Goal: Information Seeking & Learning: Check status

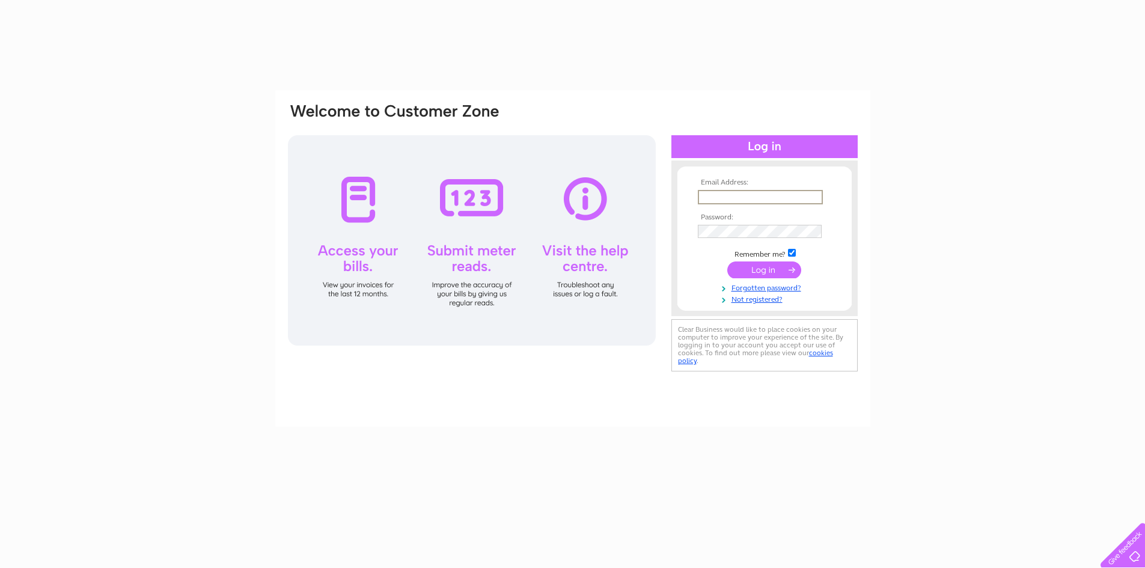
click at [709, 194] on input "text" at bounding box center [760, 197] width 125 height 14
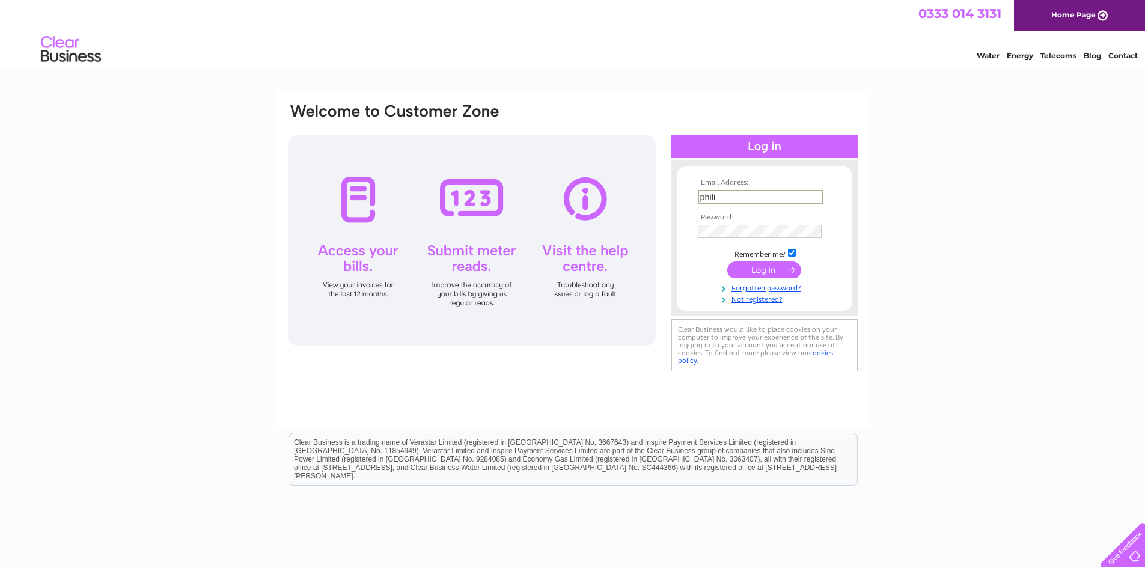
type input "philipteggart@btinternet.com"
click at [727, 262] on input "submit" at bounding box center [764, 270] width 74 height 17
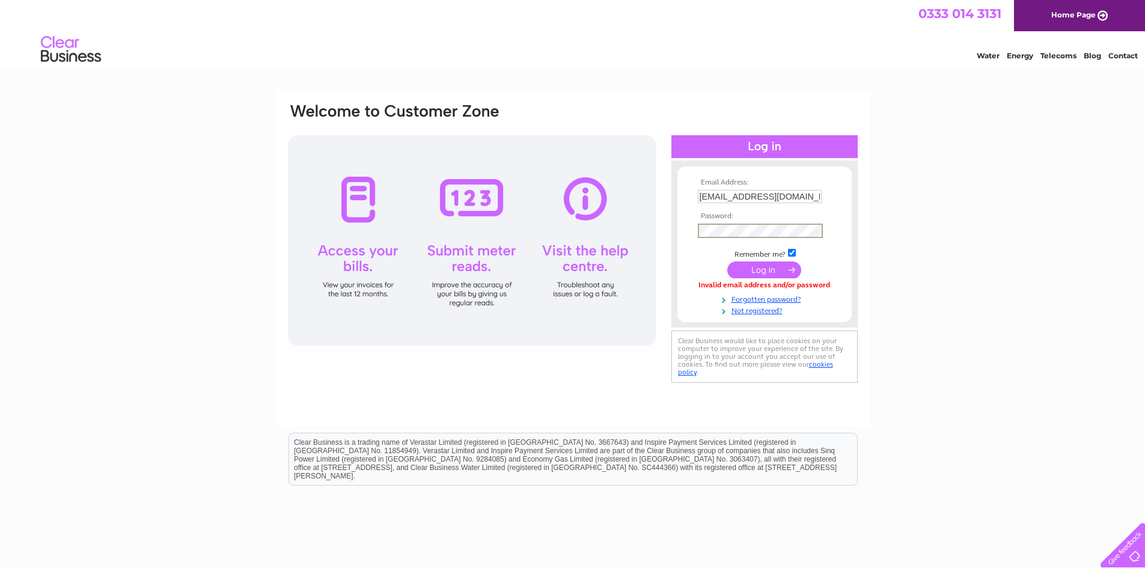
click at [727, 262] on input "submit" at bounding box center [764, 270] width 74 height 17
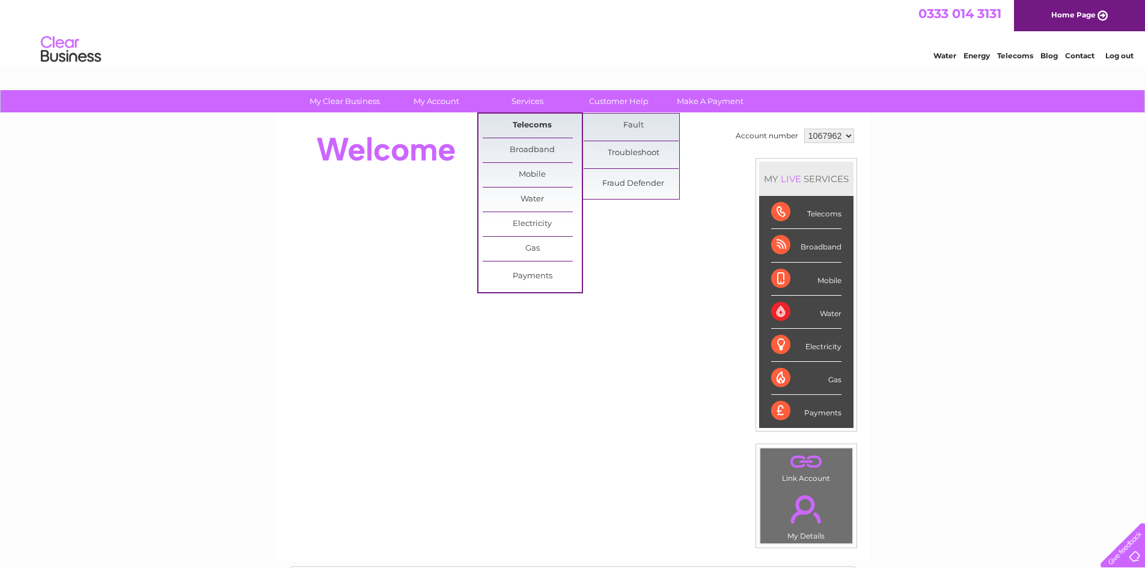
click at [542, 124] on link "Telecoms" at bounding box center [532, 126] width 99 height 24
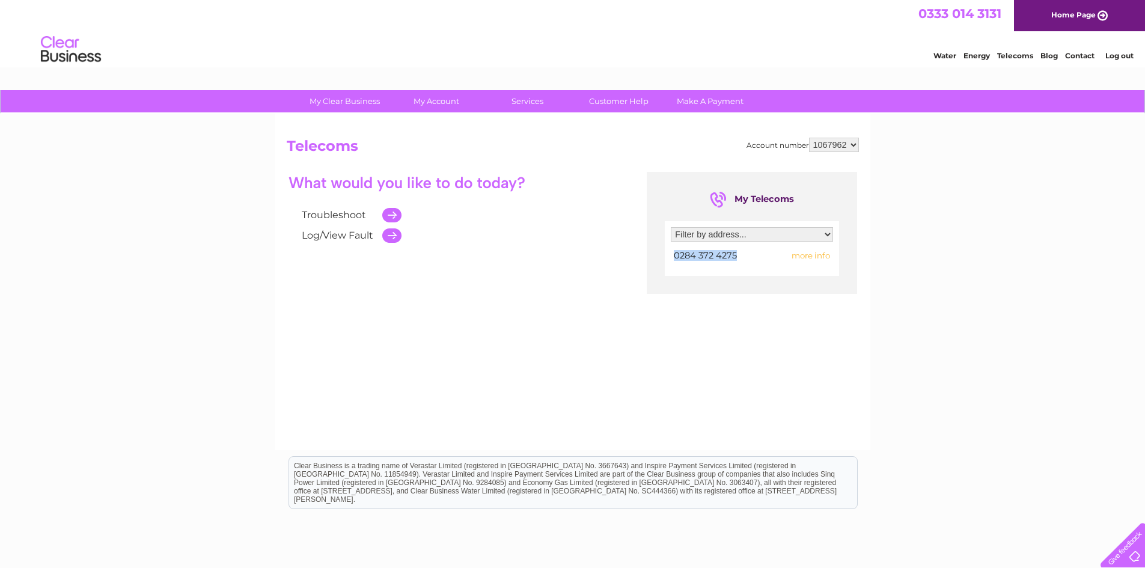
drag, startPoint x: 736, startPoint y: 255, endPoint x: 669, endPoint y: 253, distance: 67.4
click at [669, 253] on div "Filter by address... 47 Main Street, Newcastle, County Down, BT33 0AD 0284 372 …" at bounding box center [752, 248] width 174 height 55
copy div "0284 372 4275"
drag, startPoint x: 418, startPoint y: 333, endPoint x: 427, endPoint y: 311, distance: 24.0
click at [419, 333] on div "Troubleshoot Log/View Fault My Telecoms Filter by address... 47 Main Street, Ne…" at bounding box center [573, 289] width 572 height 234
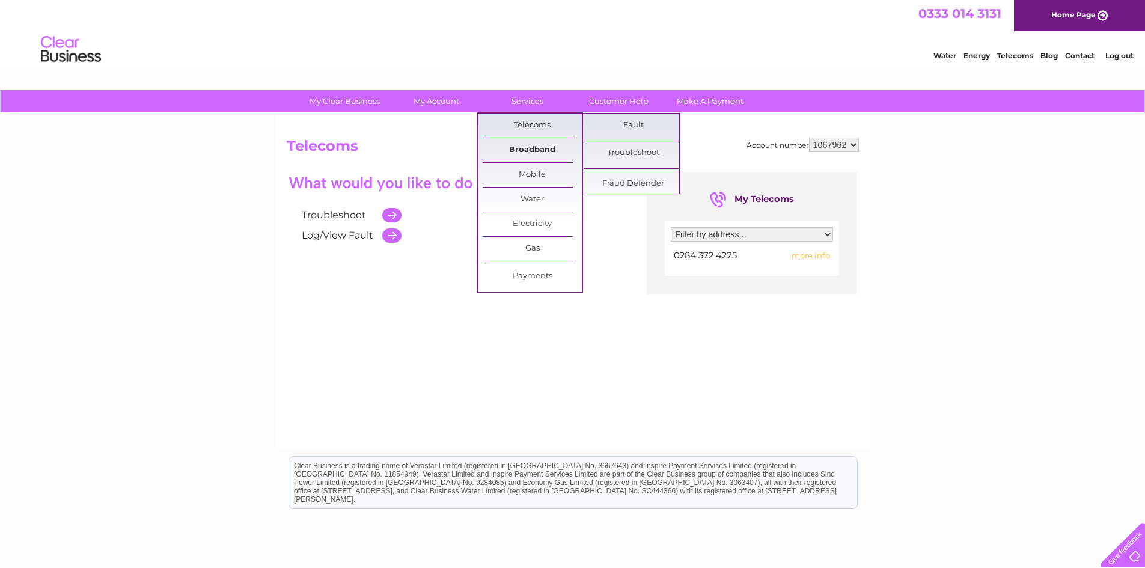
click at [539, 153] on link "Broadband" at bounding box center [532, 150] width 99 height 24
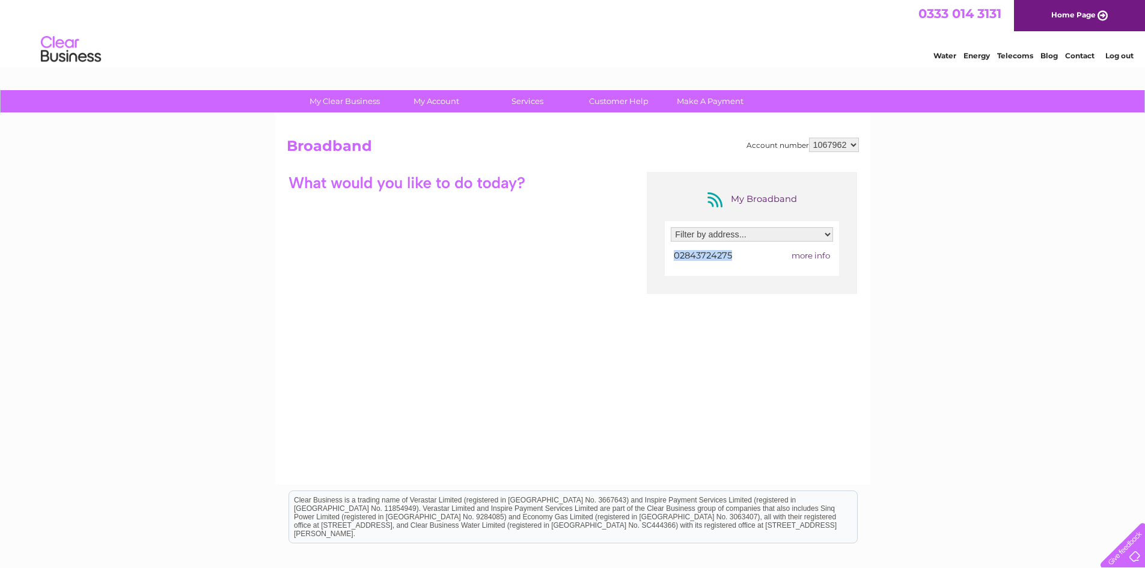
drag, startPoint x: 736, startPoint y: 255, endPoint x: 669, endPoint y: 257, distance: 68.0
click at [669, 257] on div "Filter by address... [STREET_ADDRESS][DATE] 02843724275 more info" at bounding box center [752, 248] width 174 height 55
click at [946, 227] on div "My Clear Business Login Details My Details My Preferences Link Account My Accou…" at bounding box center [572, 390] width 1145 height 600
click at [810, 256] on span "more info" at bounding box center [811, 256] width 38 height 10
click at [841, 141] on select "1067962" at bounding box center [834, 145] width 50 height 14
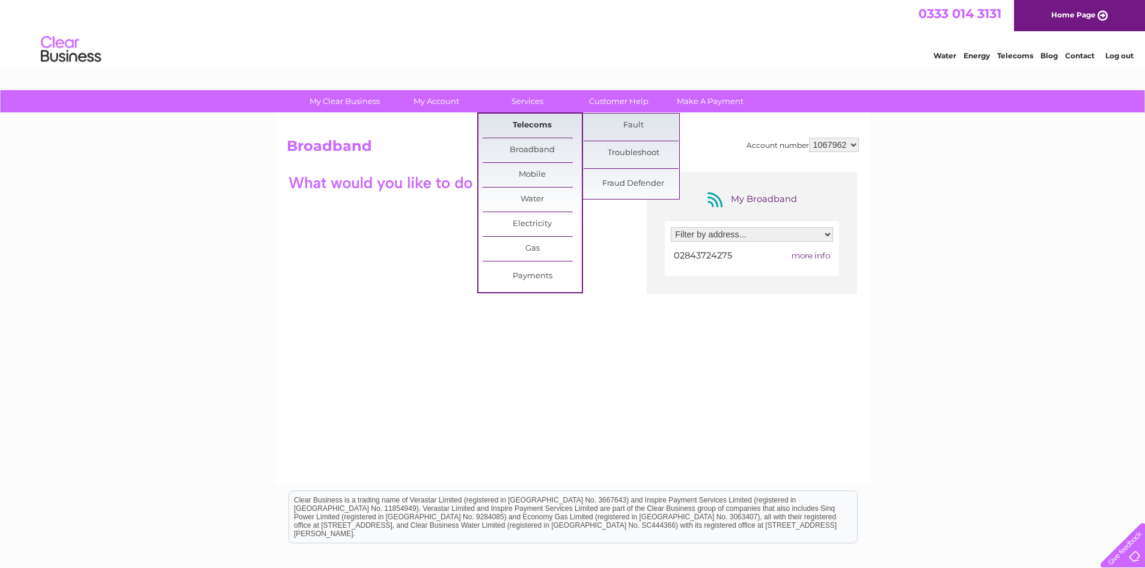
click at [531, 121] on link "Telecoms" at bounding box center [532, 126] width 99 height 24
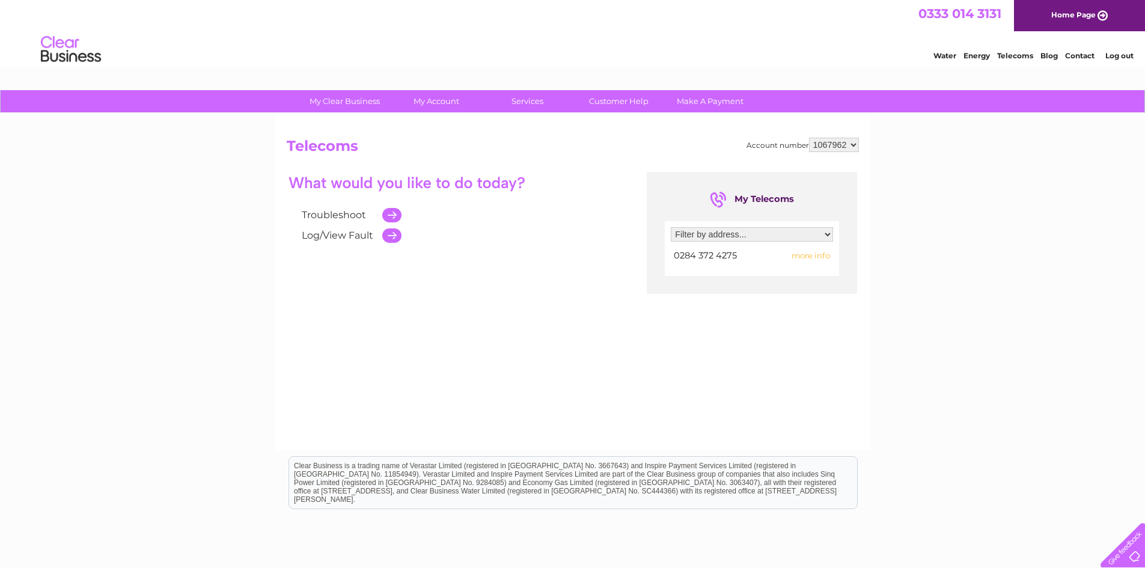
click at [804, 257] on span "more info" at bounding box center [811, 256] width 38 height 10
click at [821, 254] on span "more info" at bounding box center [811, 256] width 38 height 10
click at [806, 255] on span "more info" at bounding box center [811, 256] width 38 height 10
click at [822, 251] on span "more info" at bounding box center [811, 256] width 38 height 10
click at [812, 254] on span "more info" at bounding box center [811, 256] width 38 height 10
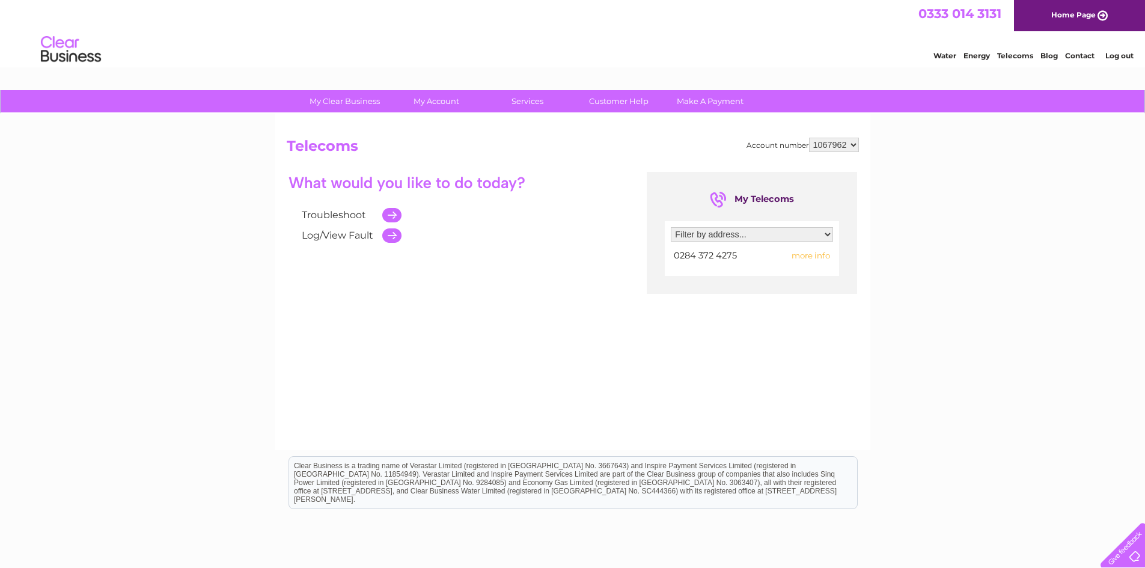
click at [448, 367] on div "Troubleshoot Log/View Fault My Telecoms Filter by address... [STREET_ADDRESS][D…" at bounding box center [573, 289] width 572 height 234
drag, startPoint x: 58, startPoint y: 245, endPoint x: 69, endPoint y: 122, distance: 123.2
click at [58, 245] on div "My Clear Business Login Details My Details My Preferences Link Account My Accou…" at bounding box center [572, 373] width 1145 height 566
click at [1027, 295] on div "My Clear Business Login Details My Details My Preferences Link Account My Accou…" at bounding box center [572, 373] width 1145 height 566
click at [200, 342] on div "My Clear Business Login Details My Details My Preferences Link Account My Accou…" at bounding box center [572, 373] width 1145 height 566
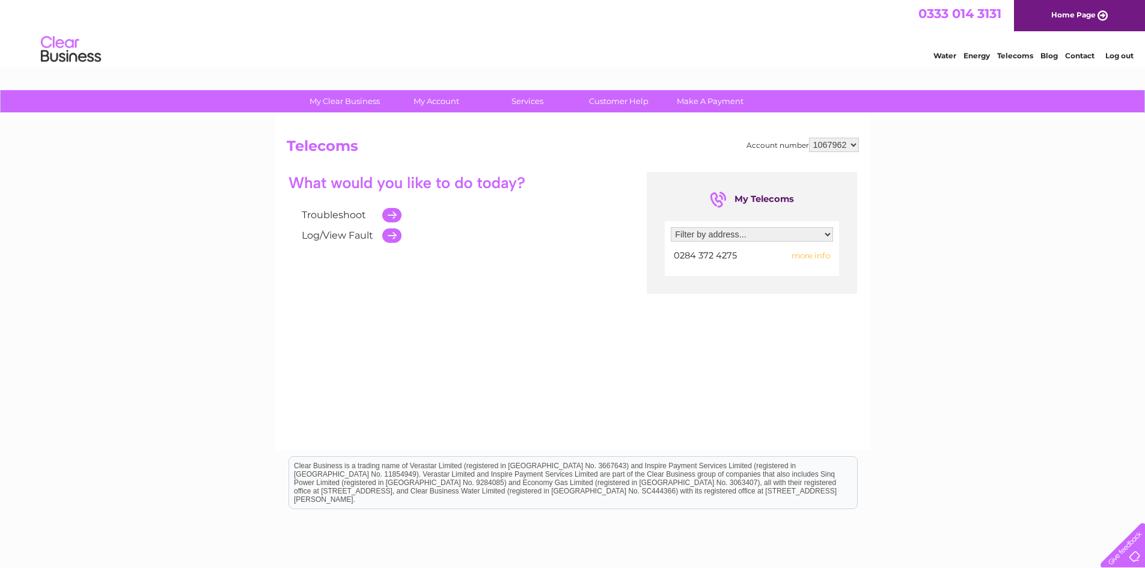
click at [209, 337] on div "My Clear Business Login Details My Details My Preferences Link Account My Accou…" at bounding box center [572, 373] width 1145 height 566
